Goal: Information Seeking & Learning: Find contact information

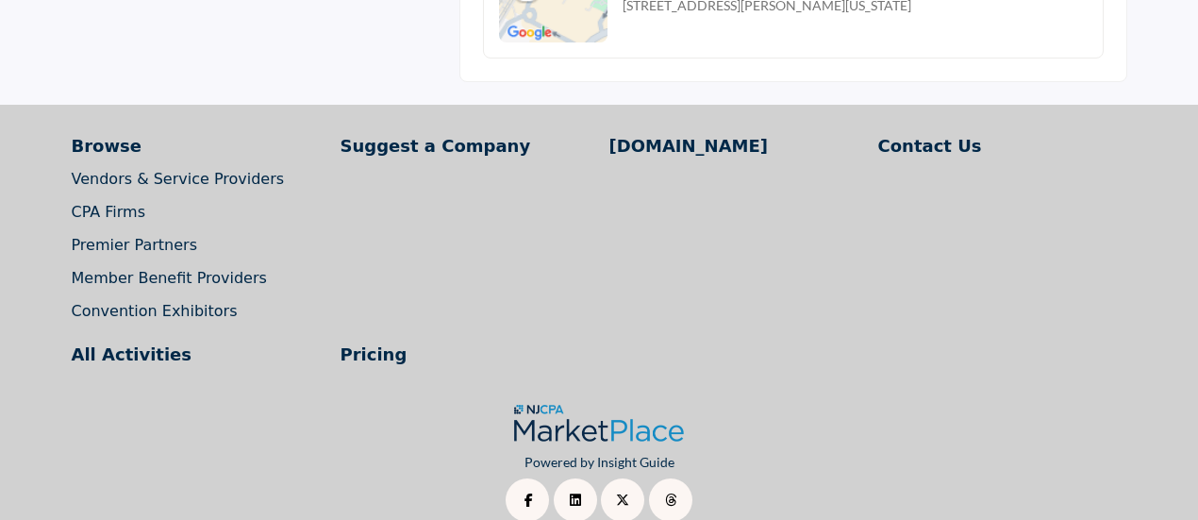
scroll to position [1831, 0]
click at [98, 204] on link "CPA Firms" at bounding box center [109, 213] width 75 height 18
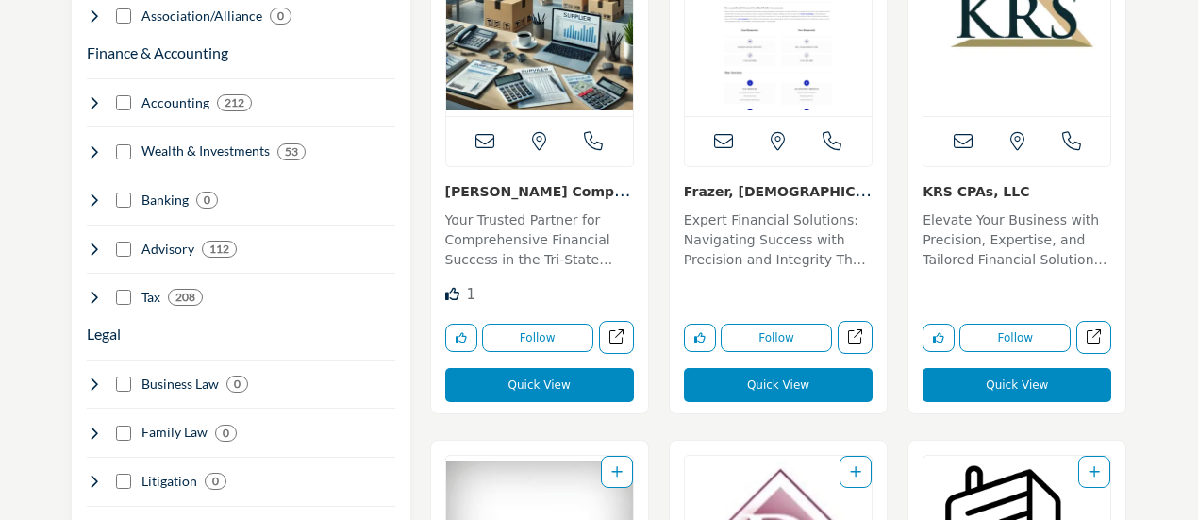
scroll to position [1183, 0]
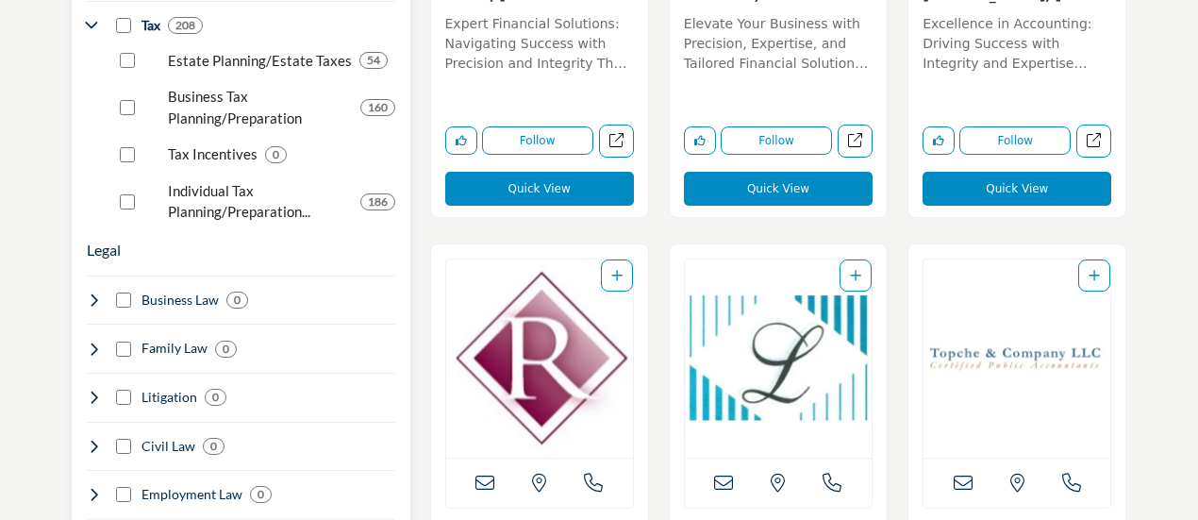
scroll to position [1458, 0]
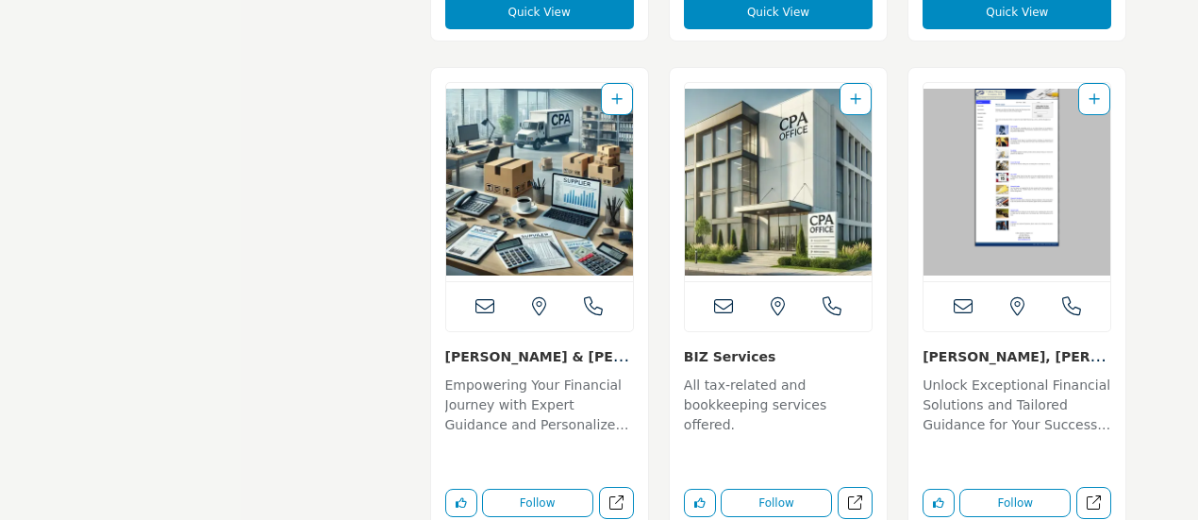
scroll to position [7464, 0]
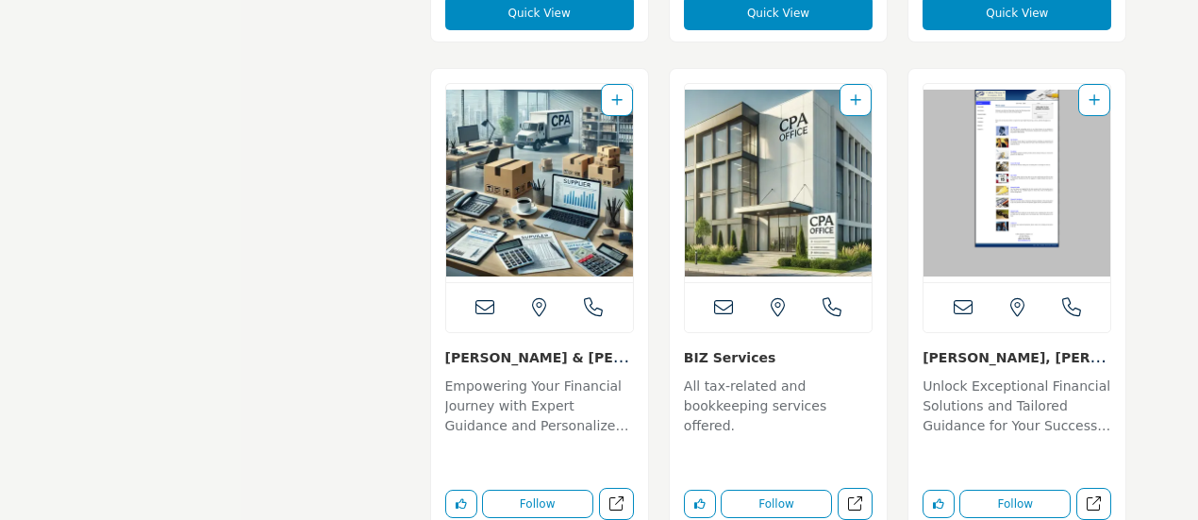
click at [958, 347] on link "Colletti, Hearne & C..." at bounding box center [1017, 366] width 188 height 38
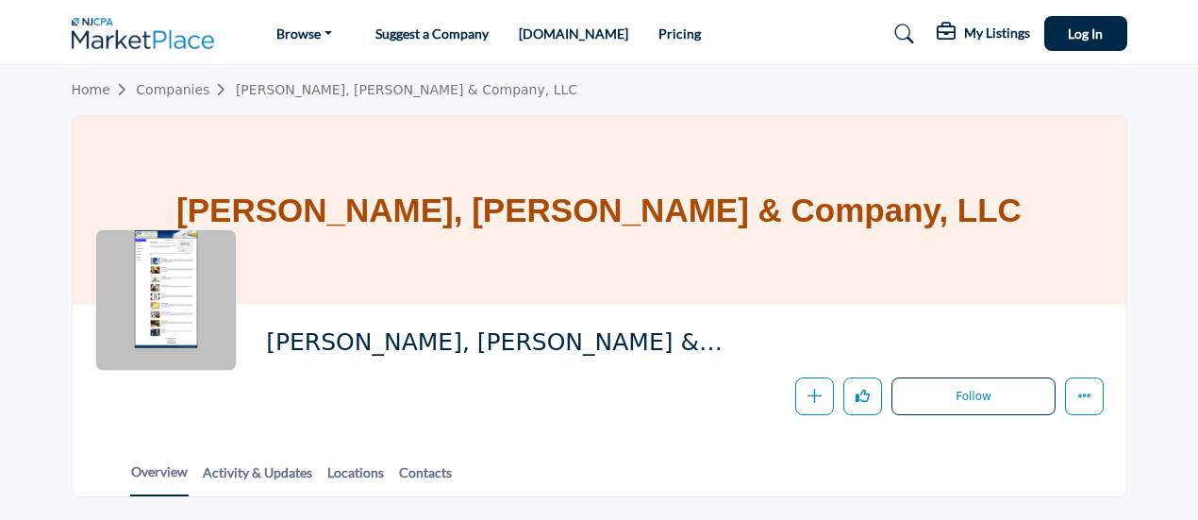
scroll to position [1, 0]
click at [415, 470] on link "Contacts" at bounding box center [425, 477] width 55 height 33
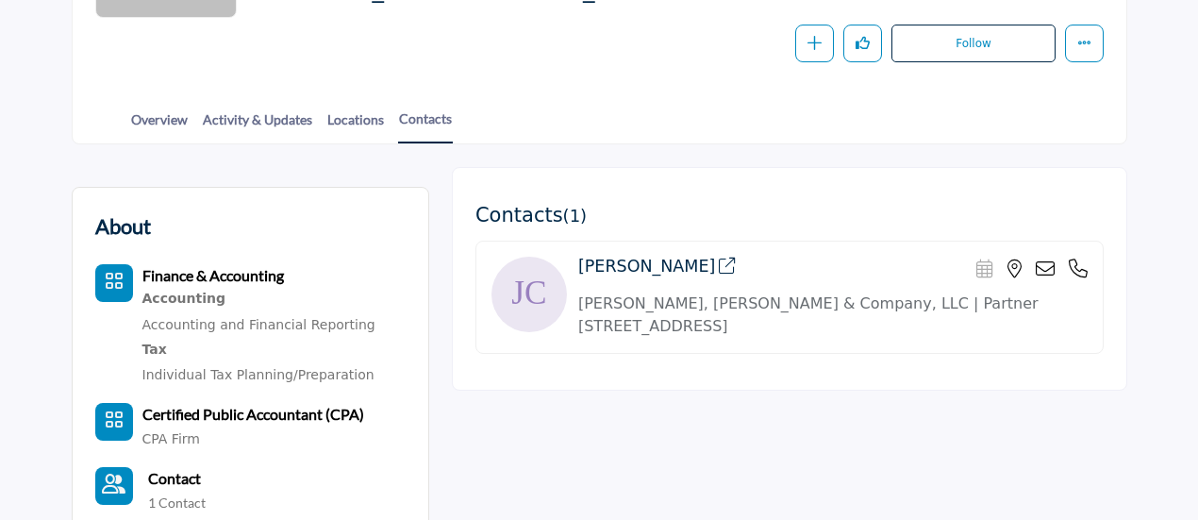
scroll to position [352, 0]
click at [336, 116] on link "Locations" at bounding box center [356, 126] width 59 height 33
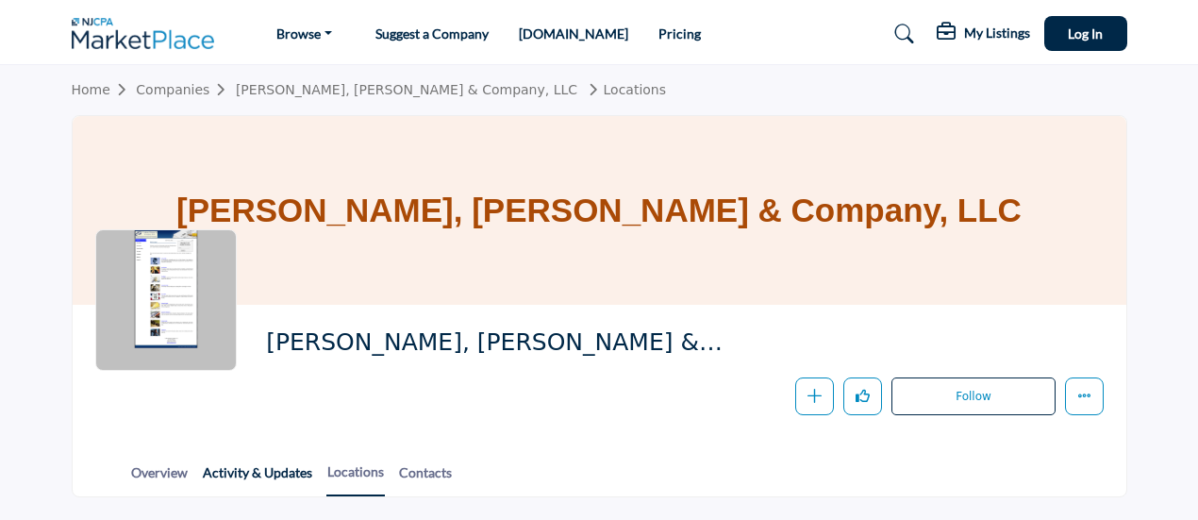
click at [240, 473] on link "Activity & Updates" at bounding box center [257, 478] width 111 height 33
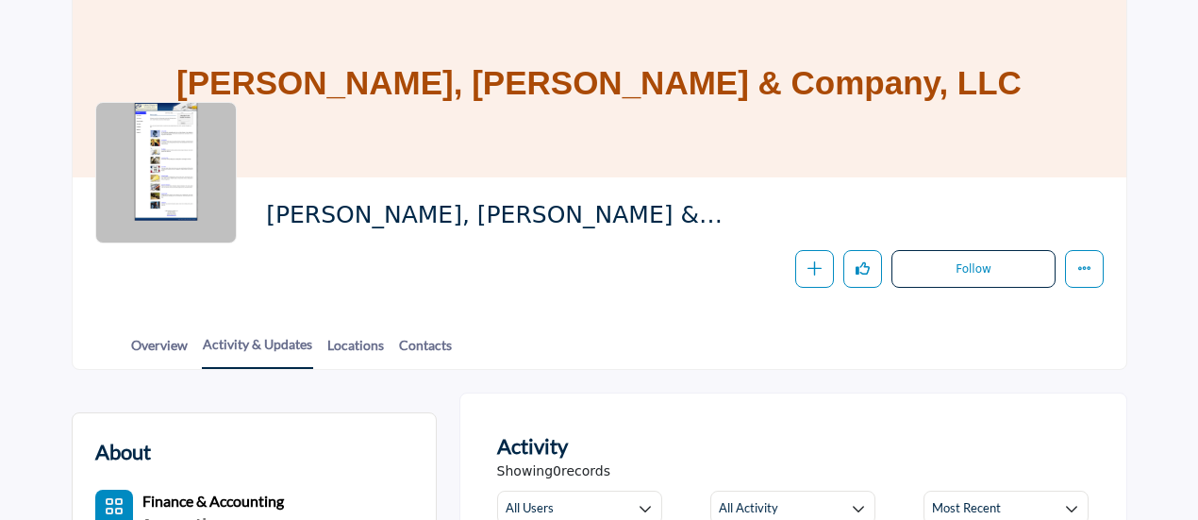
scroll to position [129, 0]
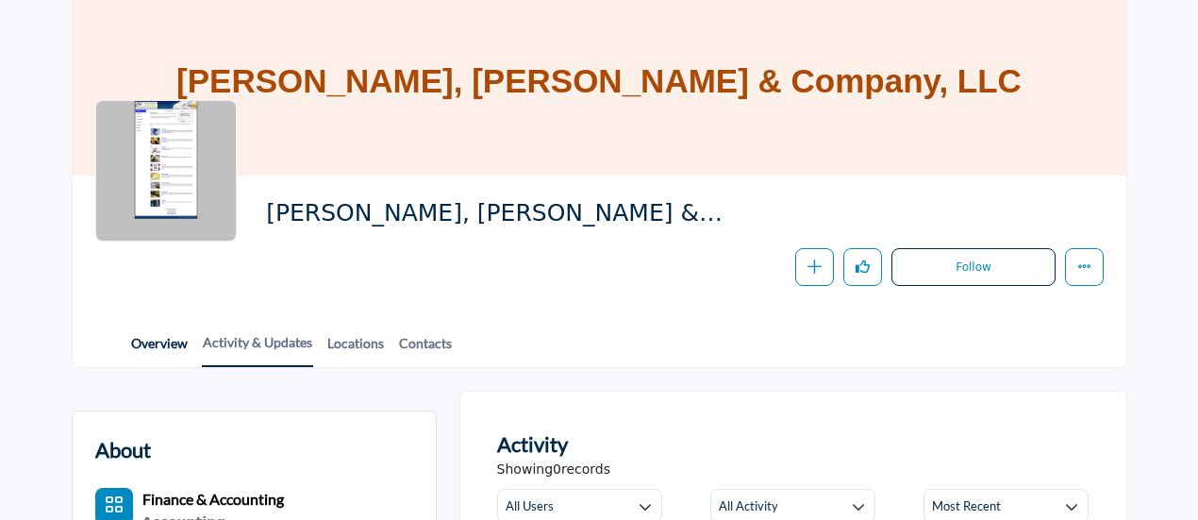
click at [149, 333] on link "Overview" at bounding box center [159, 349] width 59 height 33
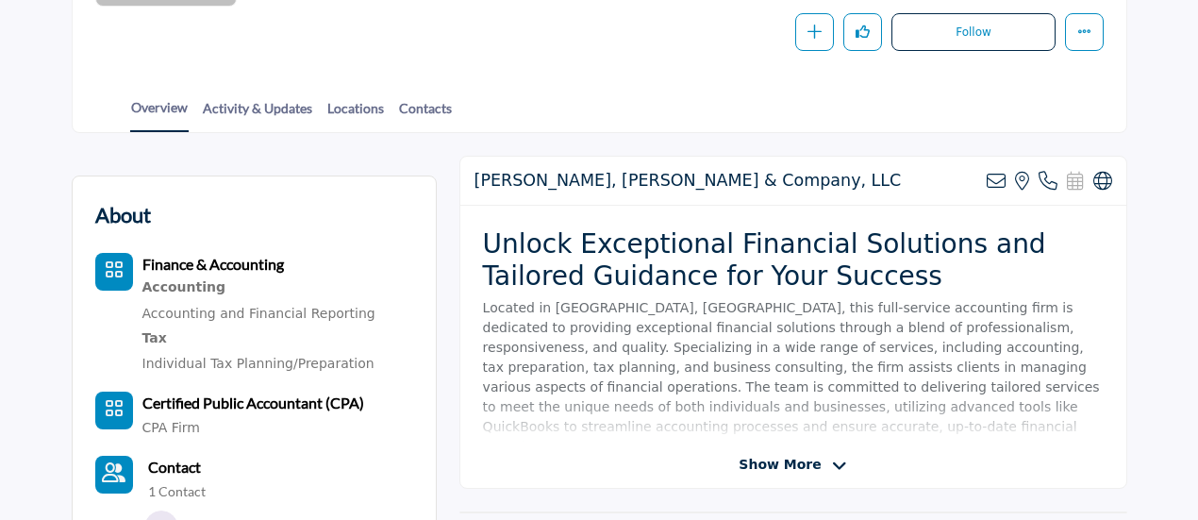
scroll to position [292, 0]
